Goal: Find specific page/section: Find specific page/section

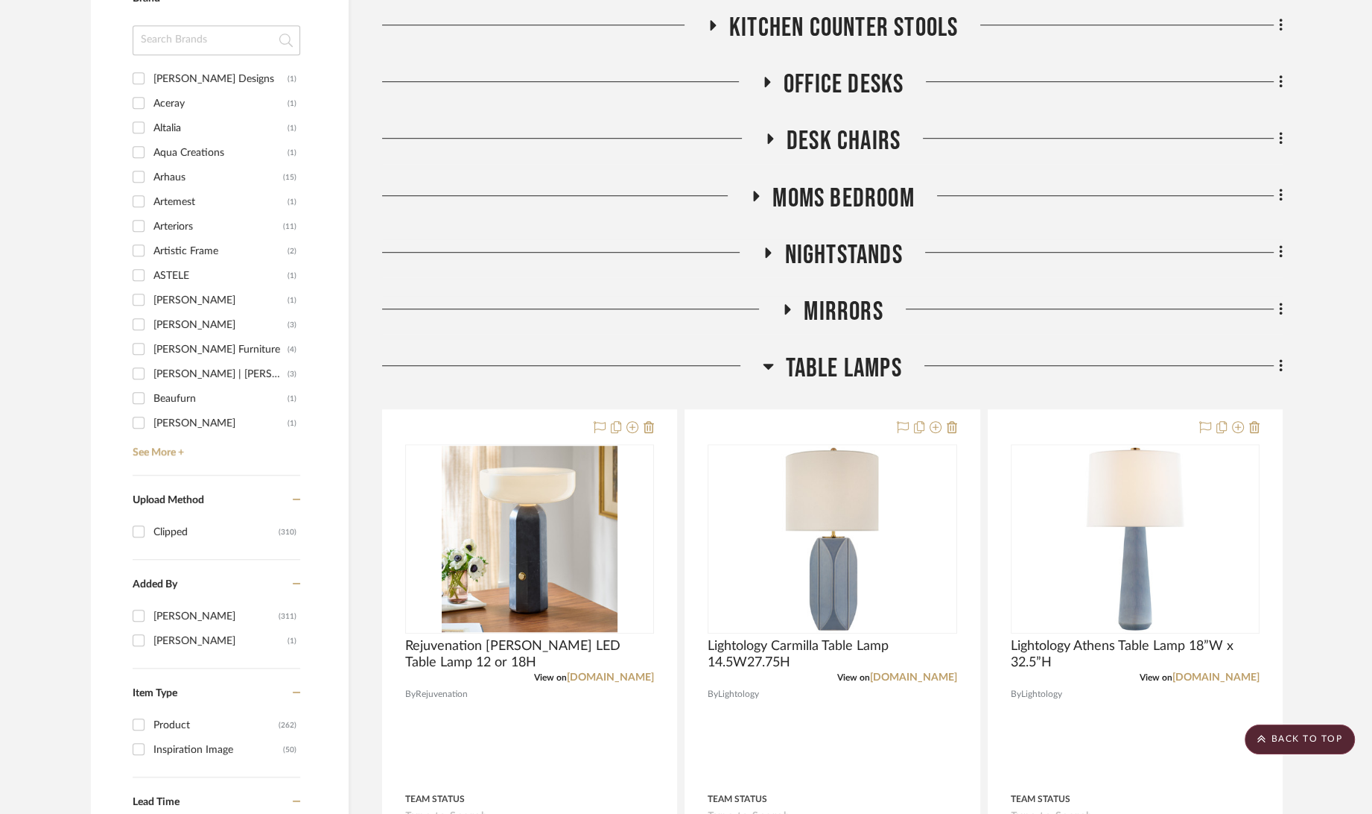
click at [829, 378] on span "Table Lamps" at bounding box center [843, 368] width 116 height 32
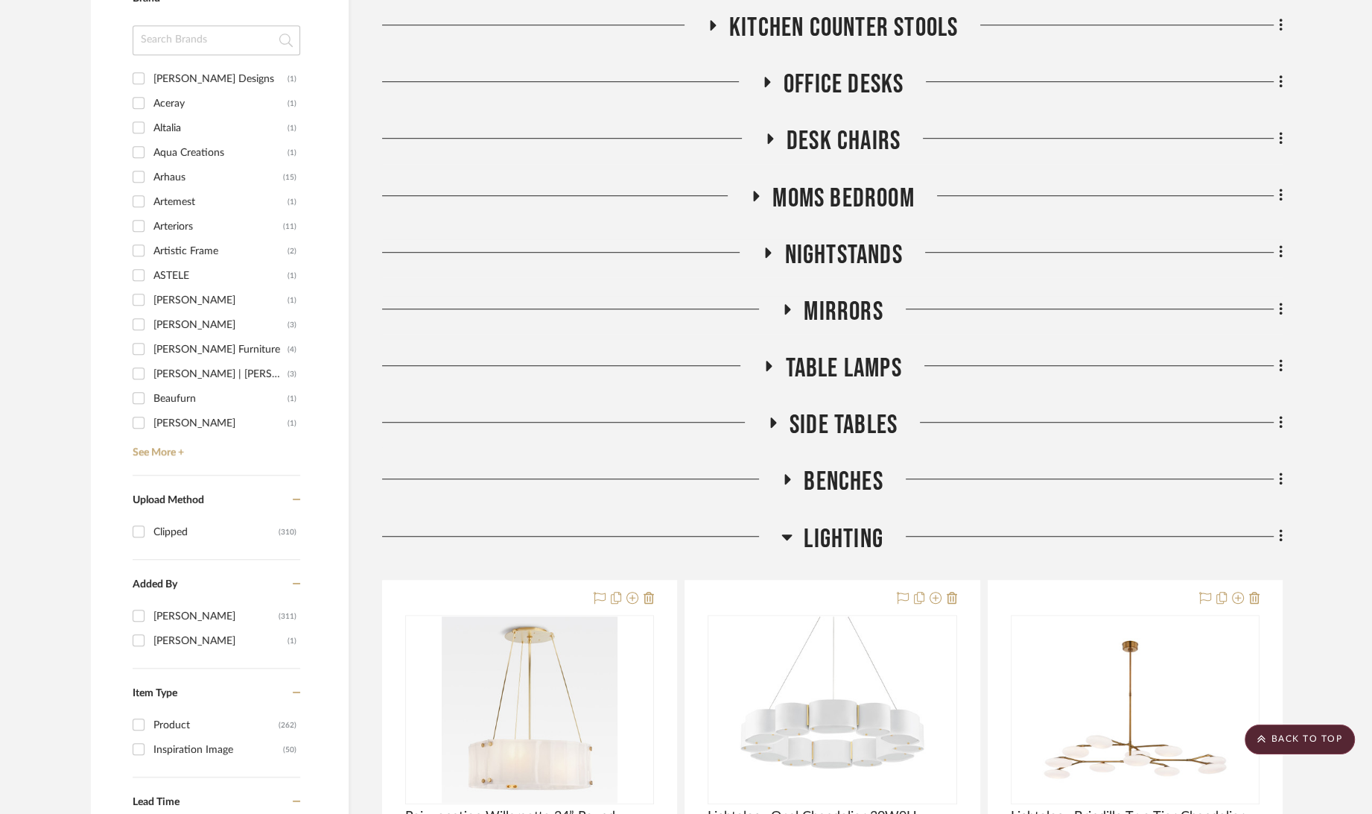
click at [845, 312] on span "Mirrors" at bounding box center [843, 312] width 79 height 32
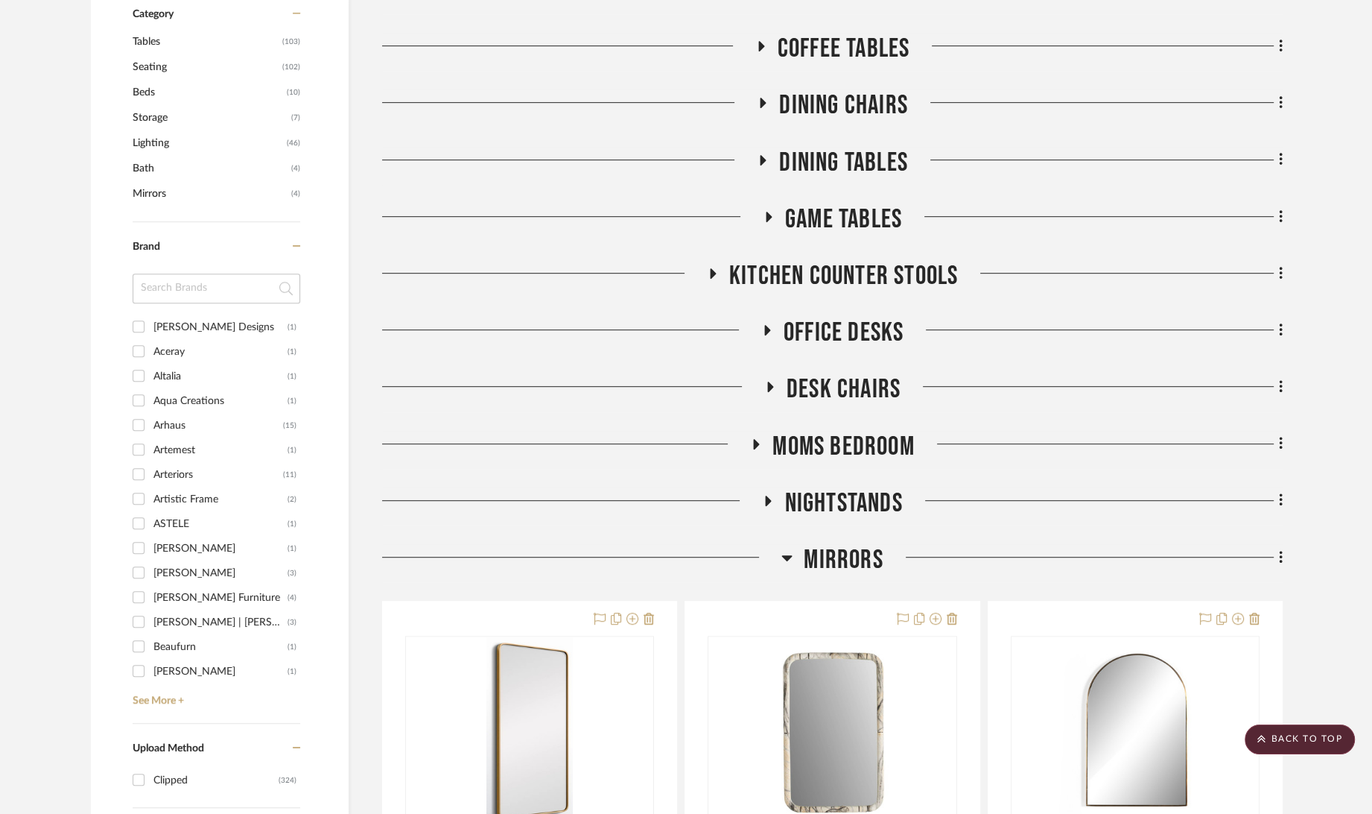
scroll to position [1324, 0]
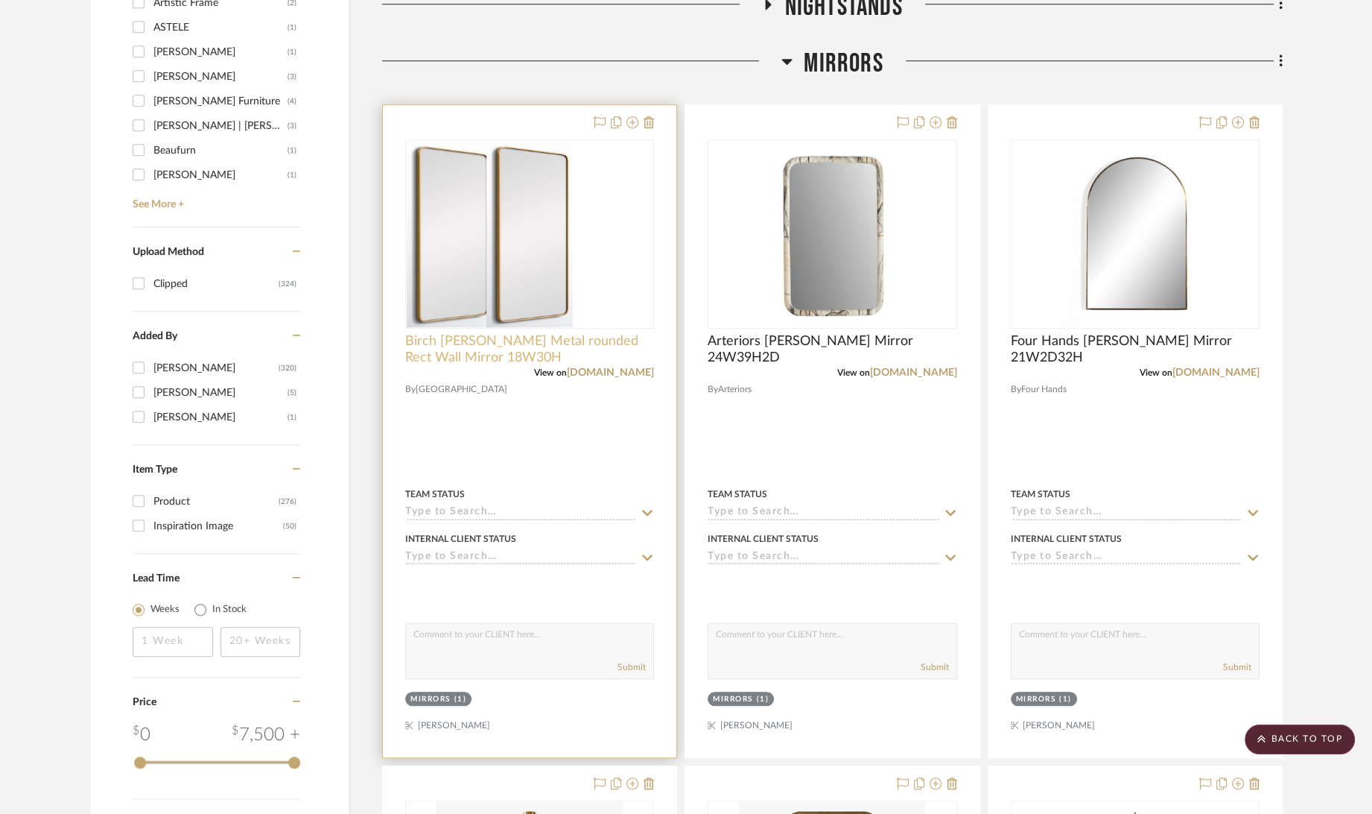
click at [471, 339] on span "Birch [PERSON_NAME] Metal rounded Rect Wall Mirror 18W30H" at bounding box center [529, 349] width 249 height 33
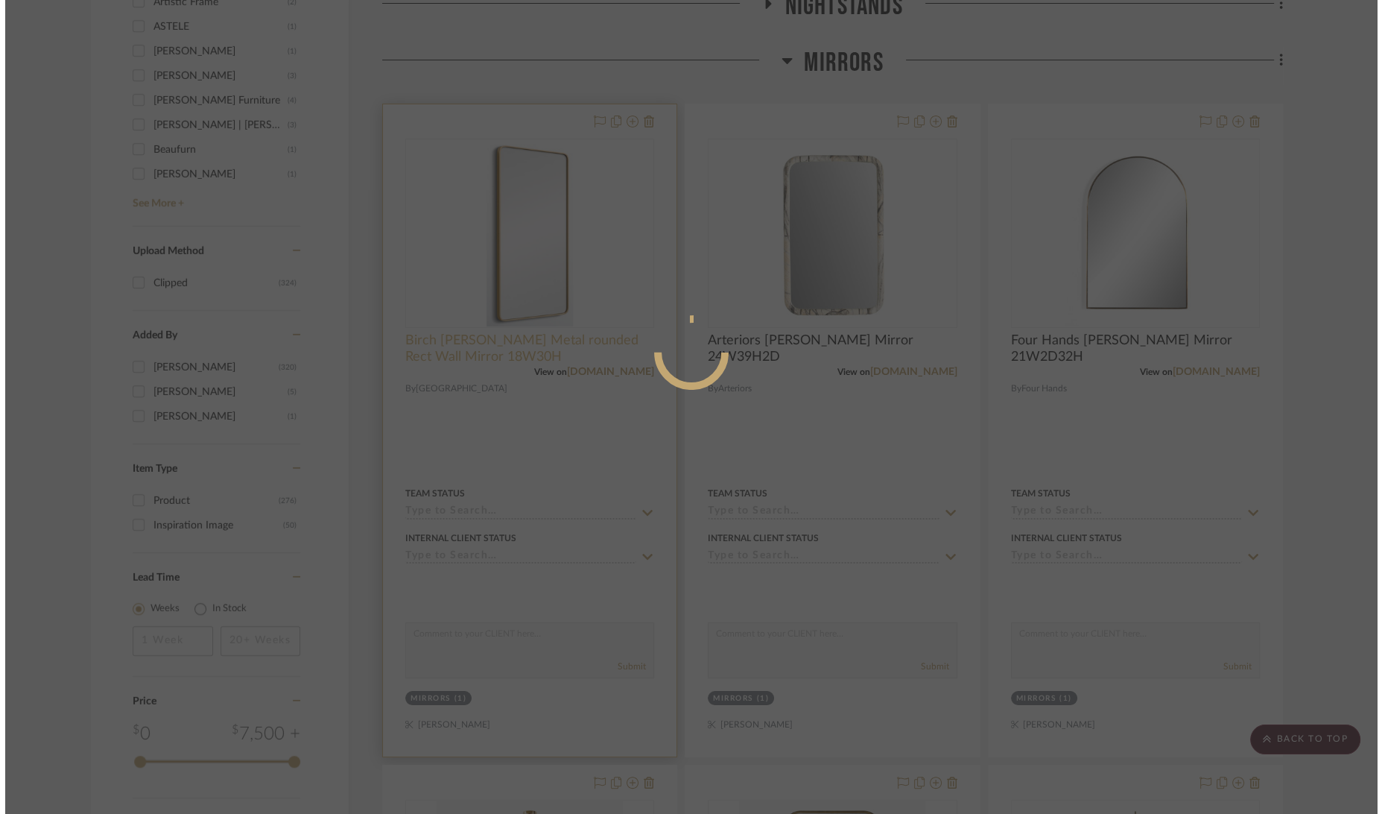
scroll to position [0, 0]
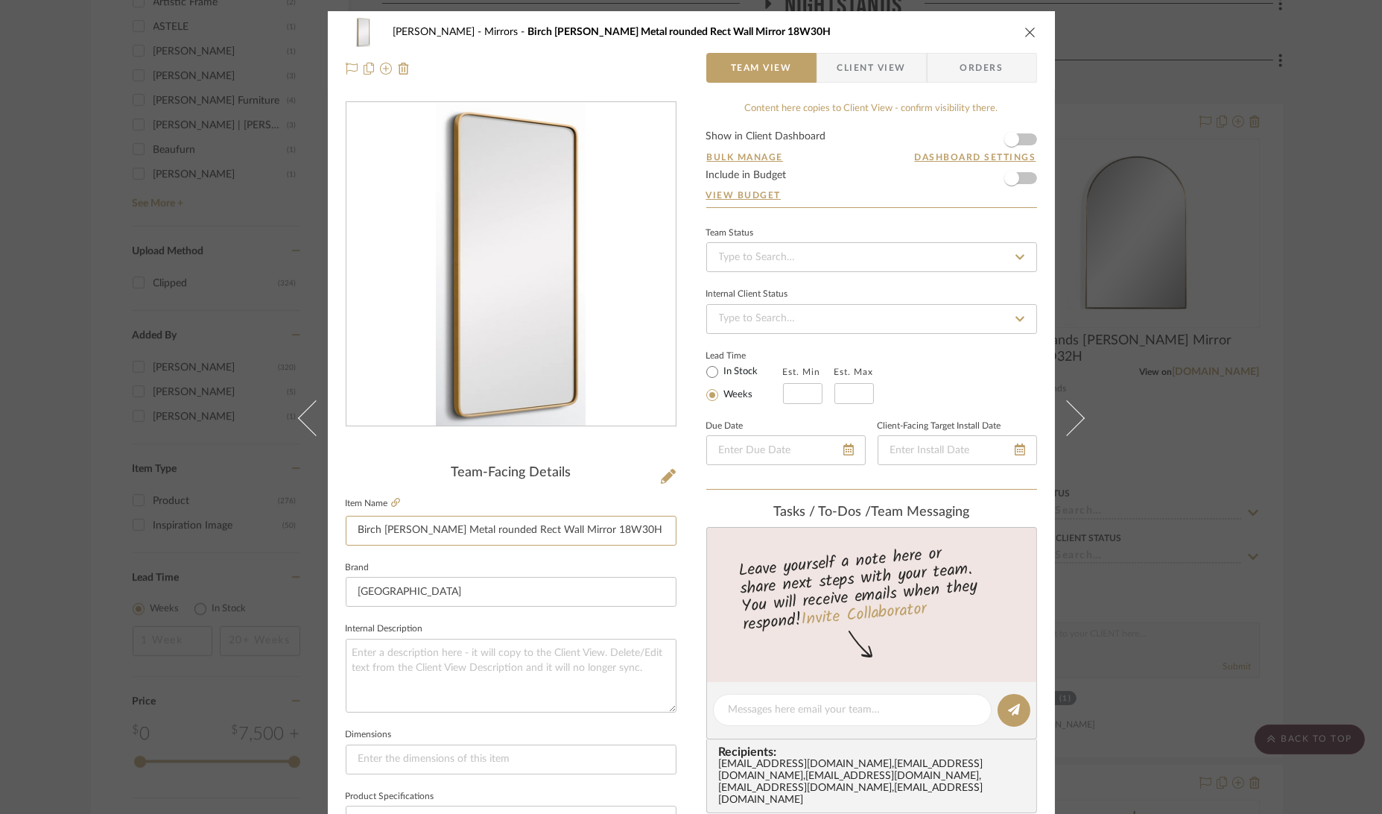
drag, startPoint x: 636, startPoint y: 526, endPoint x: 248, endPoint y: 522, distance: 387.5
click at [248, 522] on div "[PERSON_NAME] Mirrors Birch [PERSON_NAME] Metal rounded Rect Wall Mirror 18W30H…" at bounding box center [691, 407] width 1382 height 814
click at [1317, 167] on div "[PERSON_NAME] Mirrors Birch [PERSON_NAME] Metal rounded Rect Wall Mirror 18W30H…" at bounding box center [691, 407] width 1382 height 814
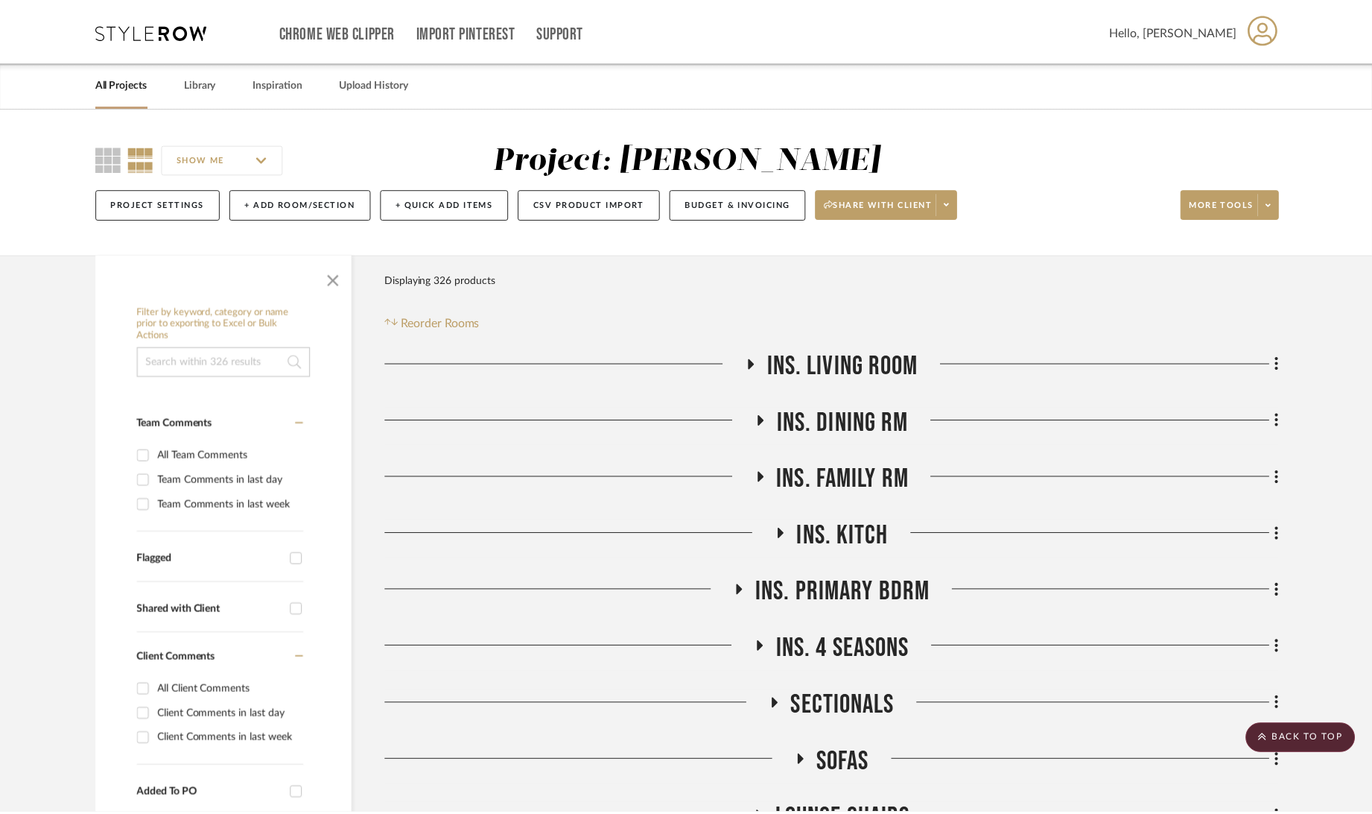
scroll to position [1324, 0]
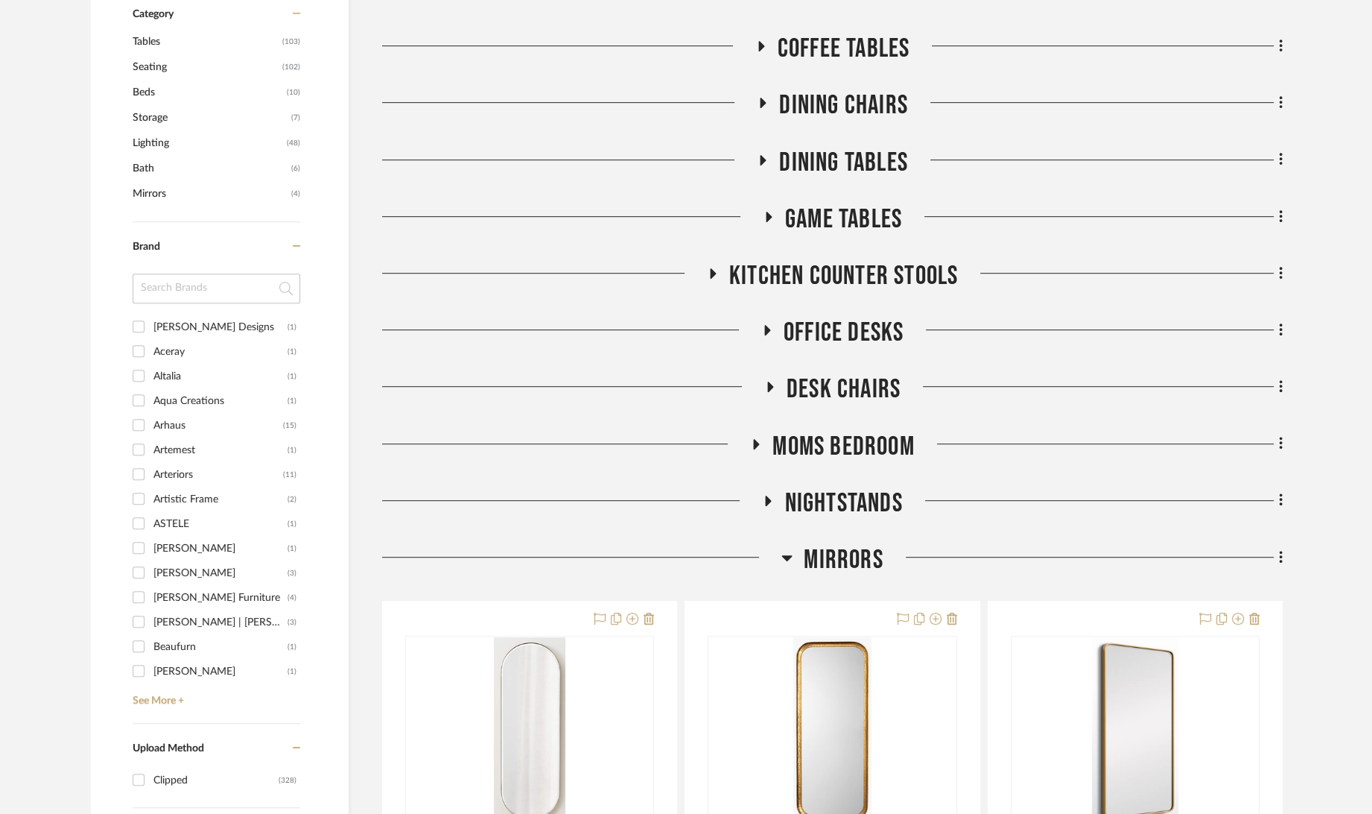
scroll to position [1241, 0]
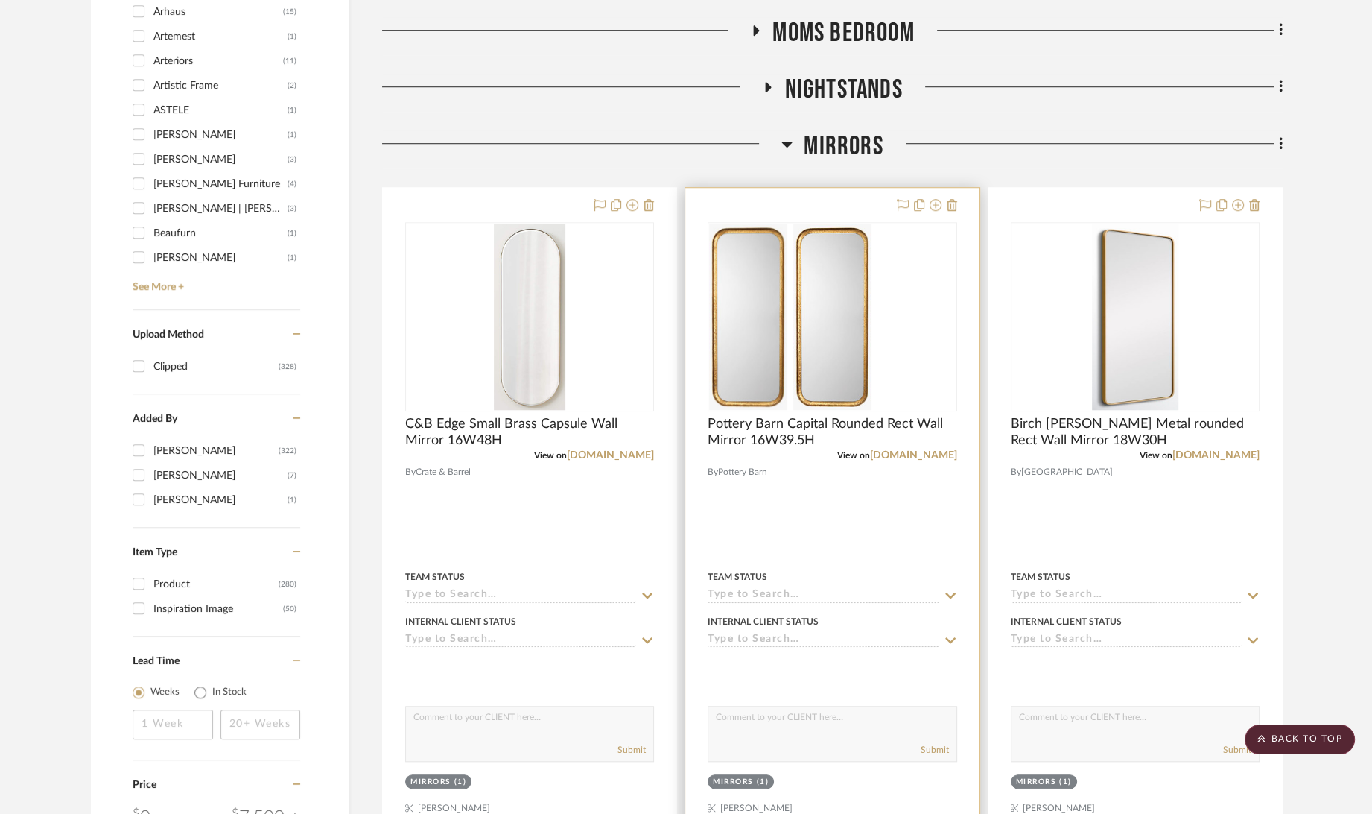
click at [864, 363] on div at bounding box center [832, 316] width 249 height 189
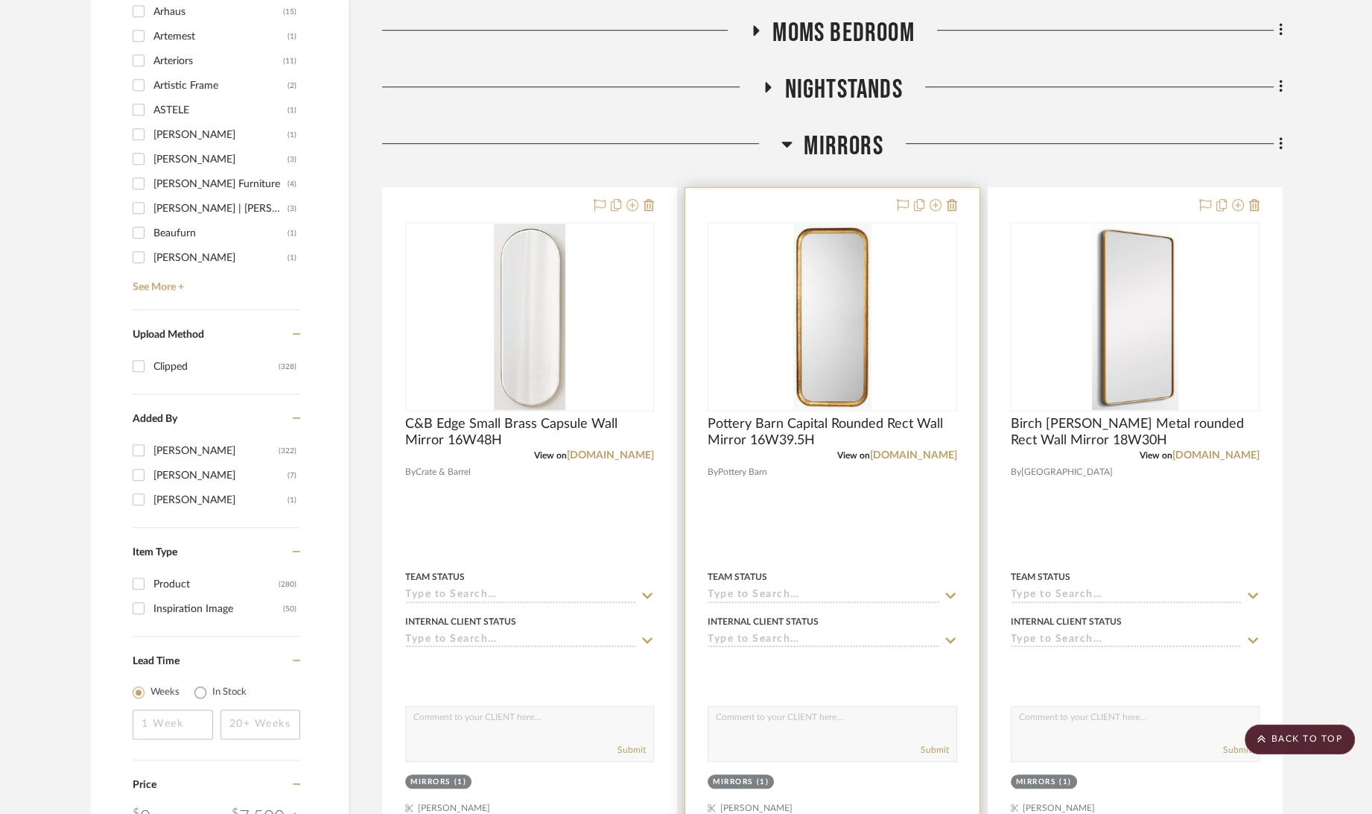
click at [817, 332] on img "0" at bounding box center [831, 317] width 77 height 186
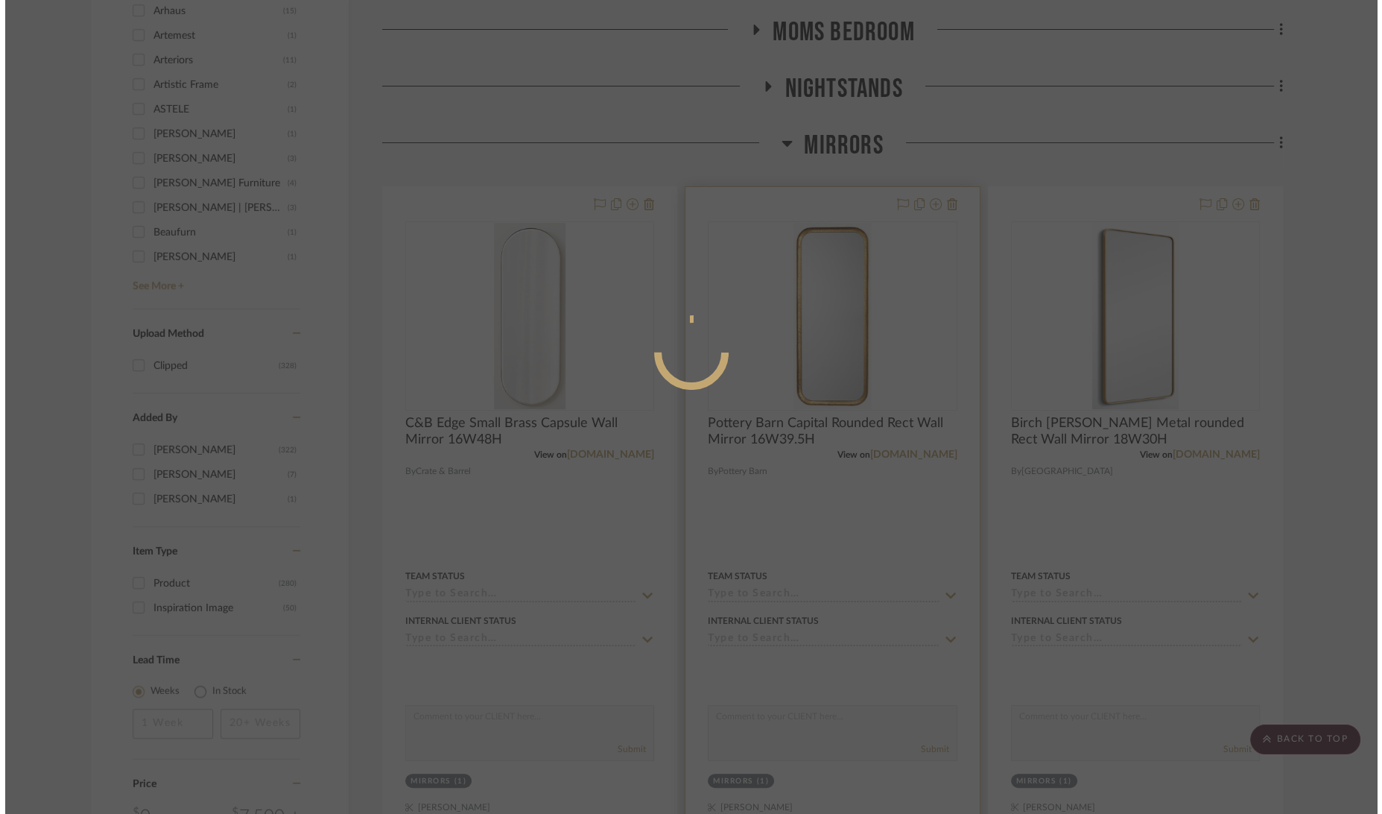
scroll to position [0, 0]
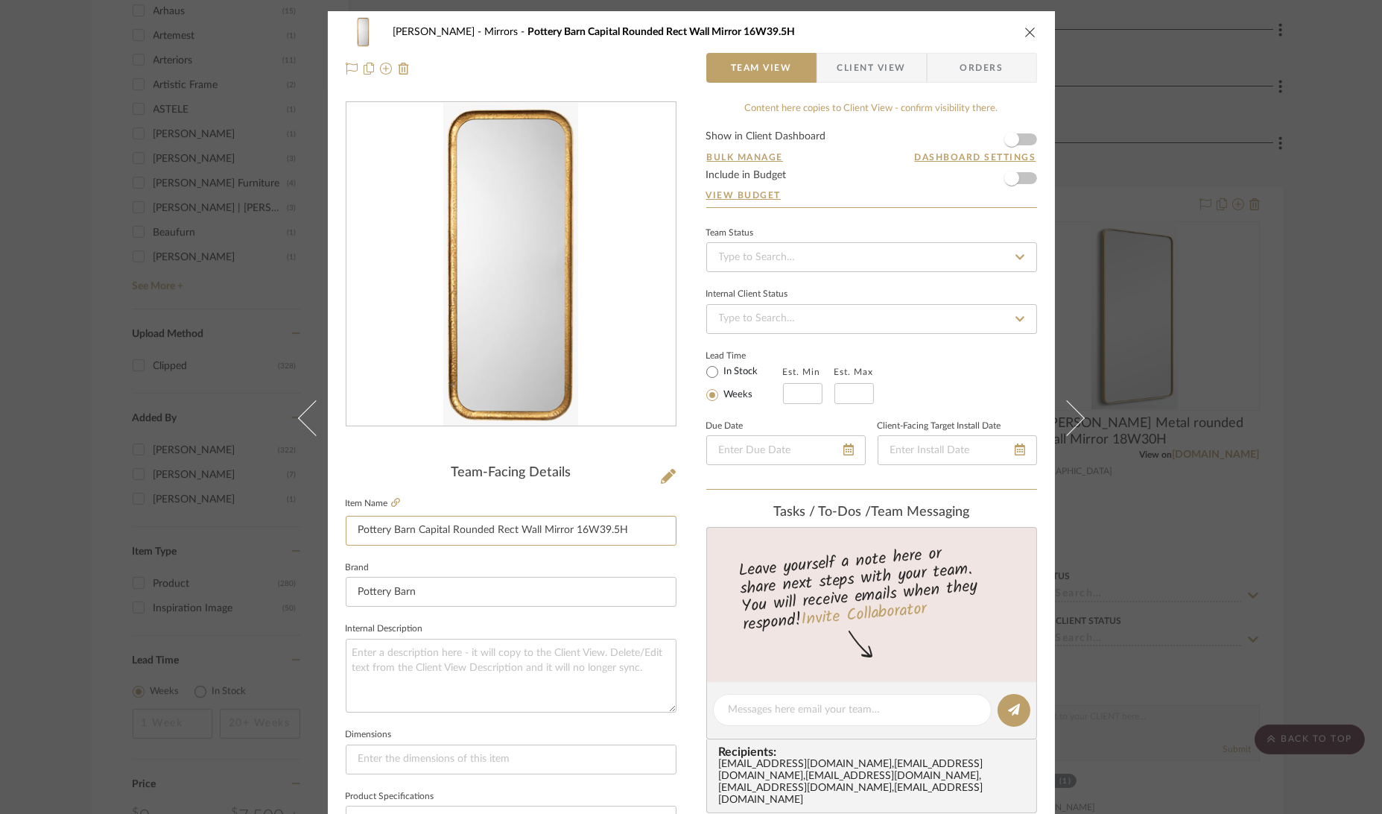
drag, startPoint x: 627, startPoint y: 530, endPoint x: 276, endPoint y: 546, distance: 352.0
click at [276, 546] on div "Boutross Mirrors Pottery Barn Capital Rounded Rect Wall Mirror 16W39.5H Team Vi…" at bounding box center [691, 407] width 1382 height 814
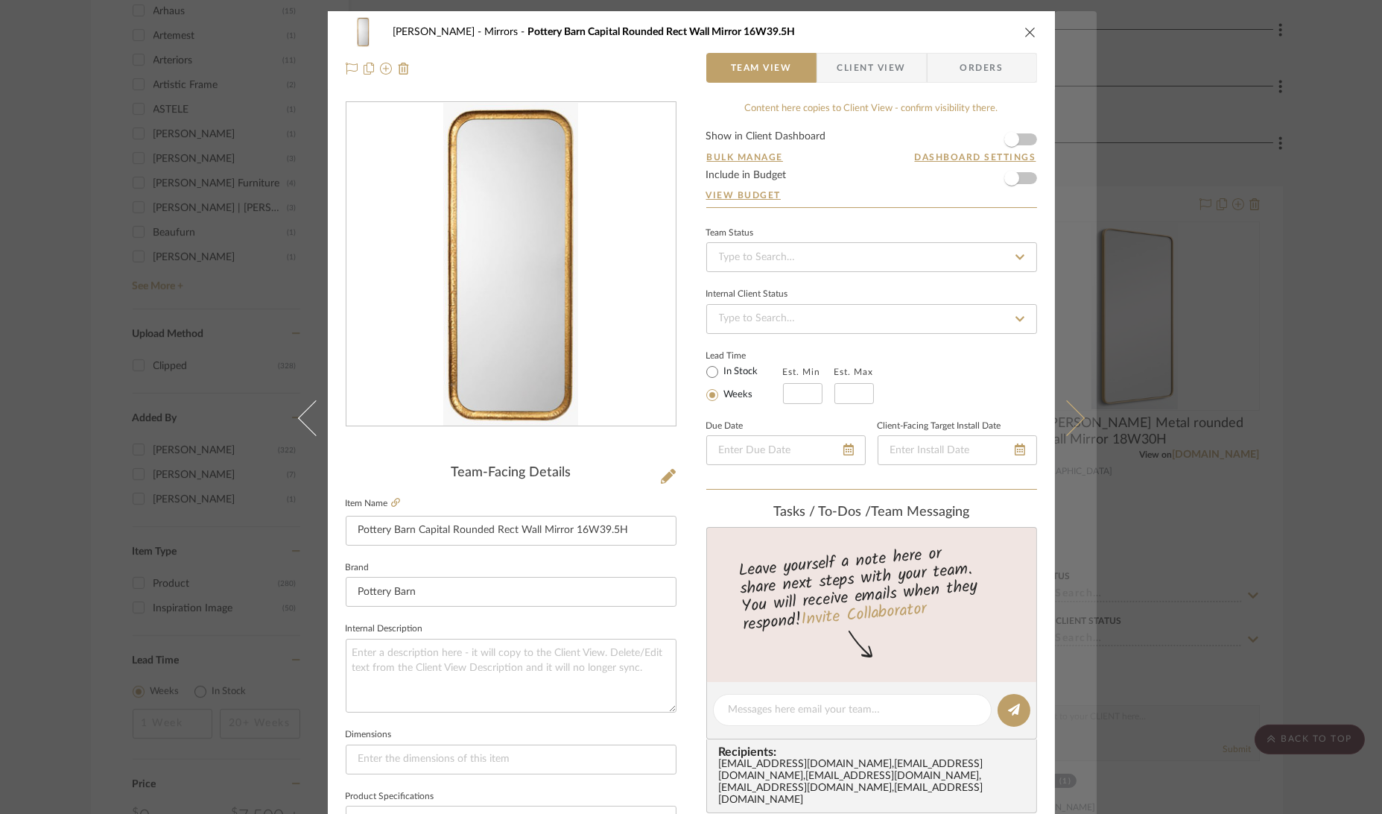
click at [1085, 417] on button at bounding box center [1076, 418] width 42 height 814
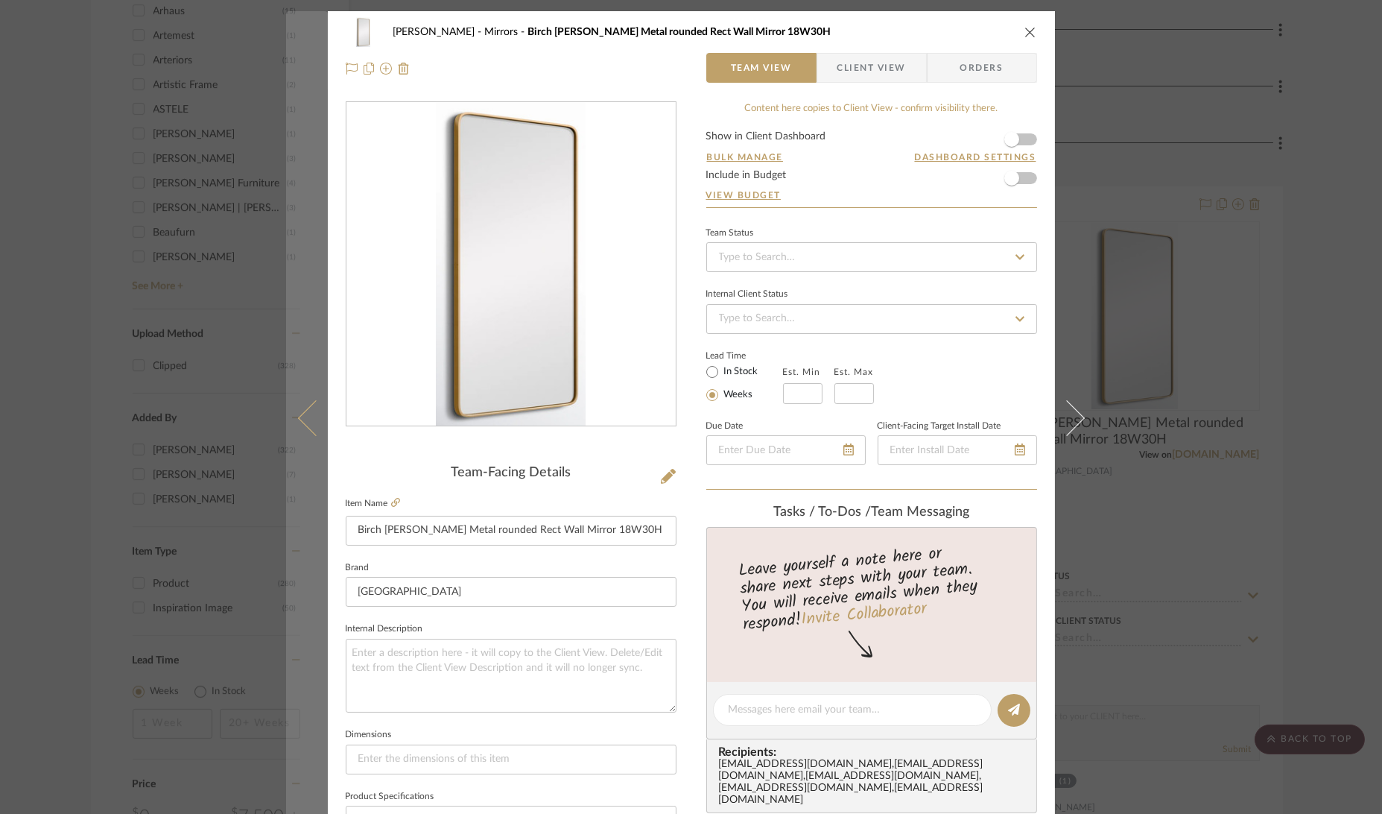
click at [306, 423] on icon at bounding box center [315, 418] width 36 height 36
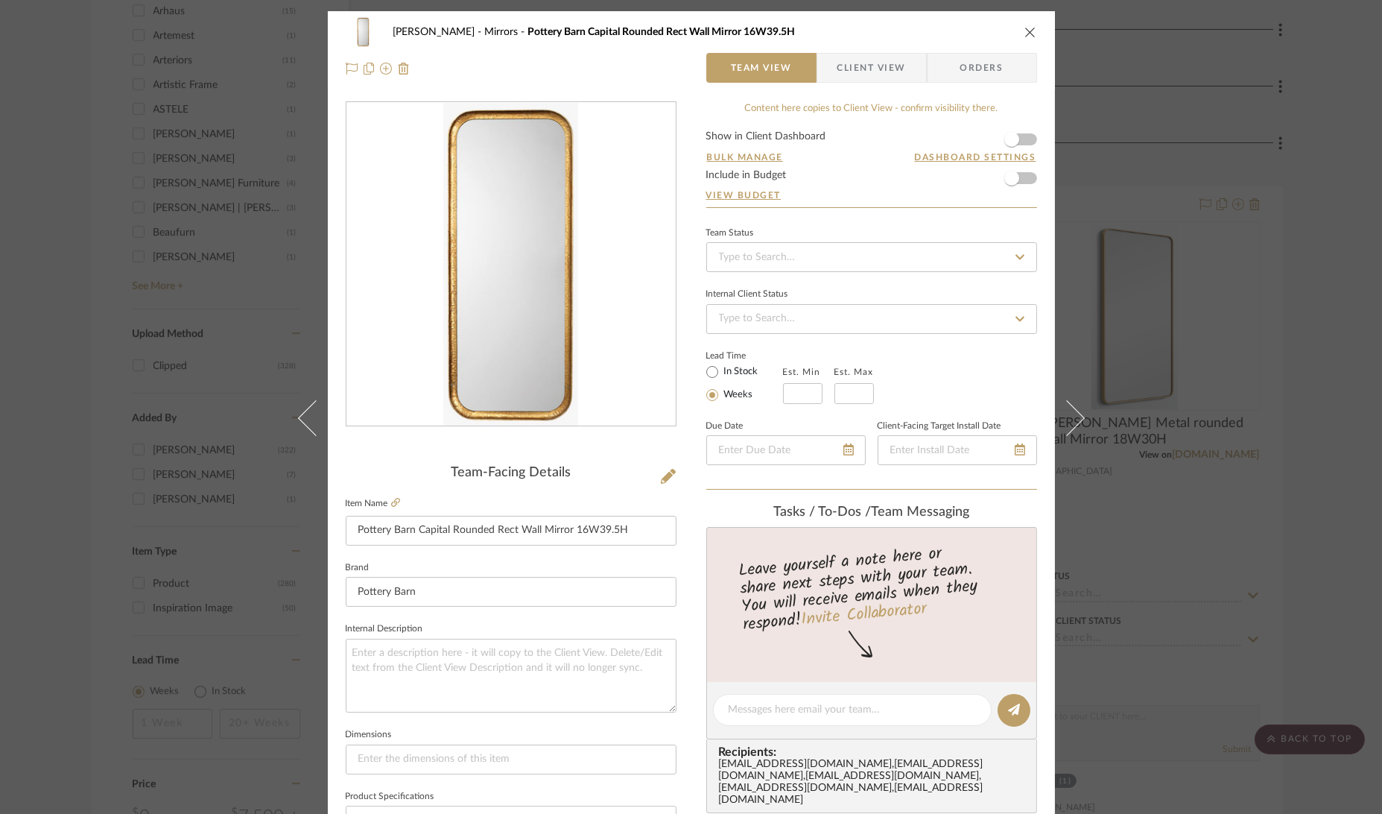
click at [303, 428] on icon at bounding box center [315, 418] width 36 height 36
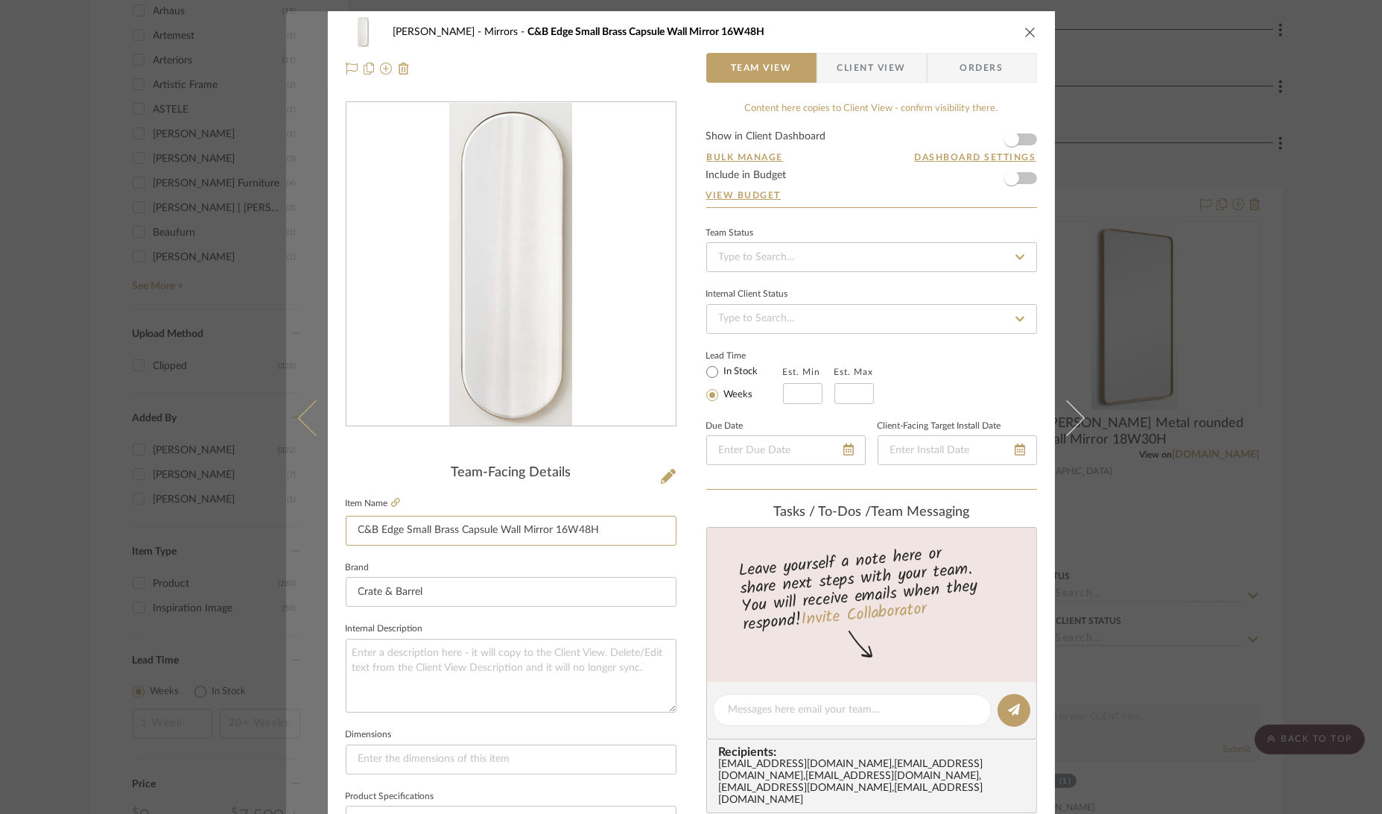
drag, startPoint x: 620, startPoint y: 528, endPoint x: 310, endPoint y: 533, distance: 310.0
click at [310, 533] on mat-dialog-content "Boutross Mirrors C&B Edge Small Brass Capsule Wall Mirror 16W48H Team View Clie…" at bounding box center [691, 699] width 811 height 1376
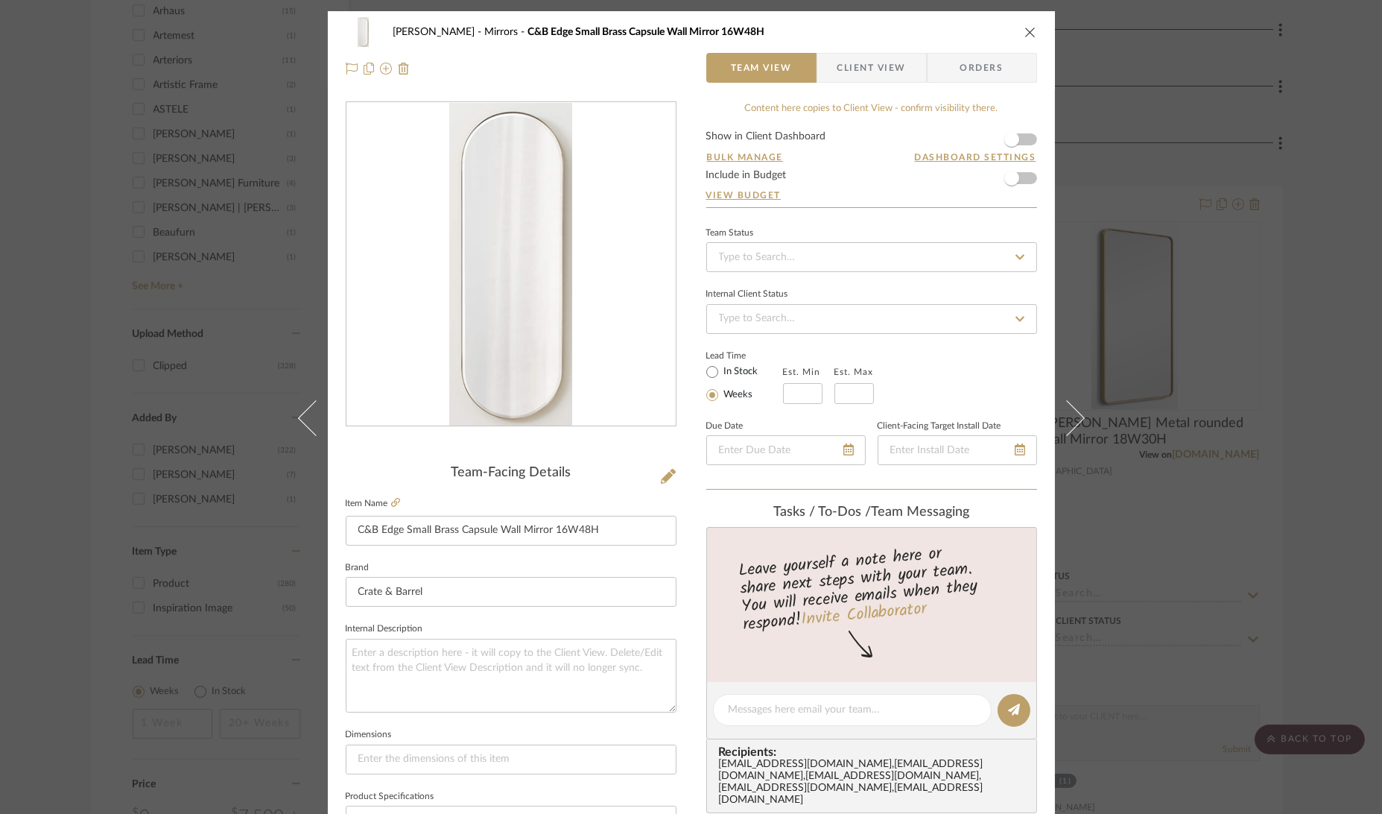
click at [1301, 421] on div "Boutross Mirrors C&B Edge Small Brass Capsule Wall Mirror 16W48H Team View Clie…" at bounding box center [691, 407] width 1382 height 814
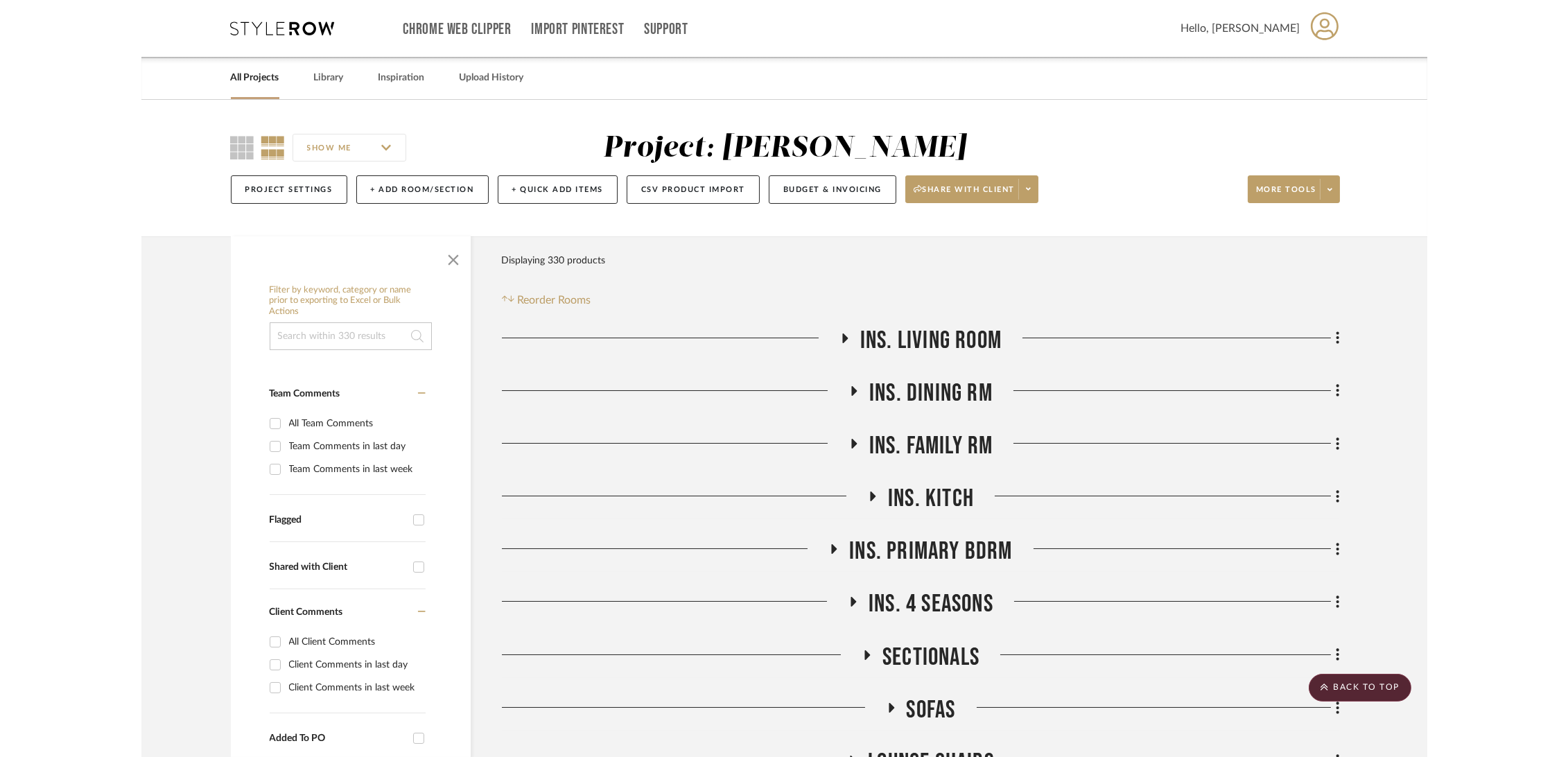
scroll to position [1154, 0]
